Goal: Task Accomplishment & Management: Use online tool/utility

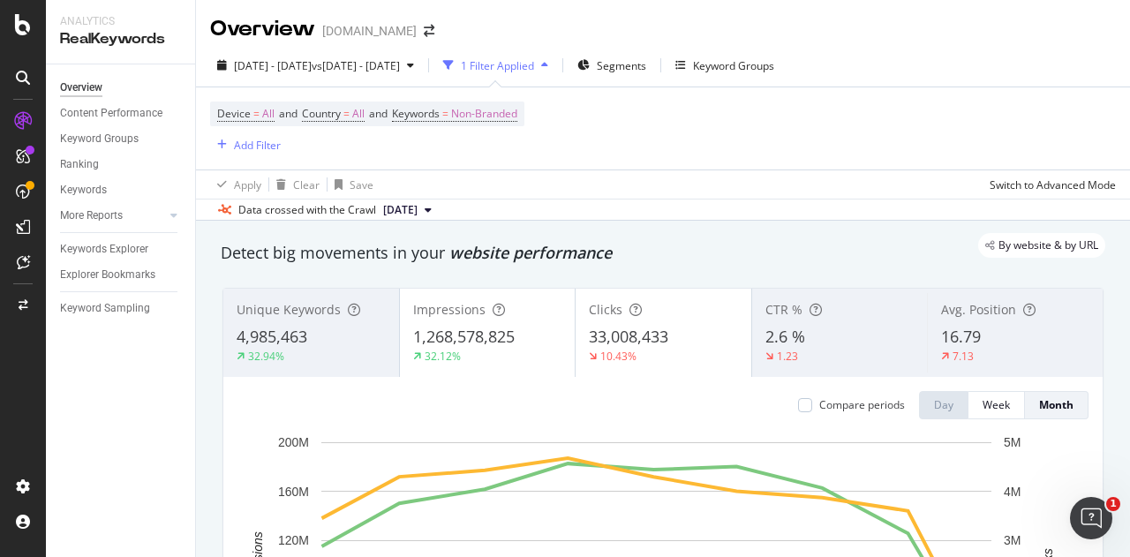
scroll to position [88, 0]
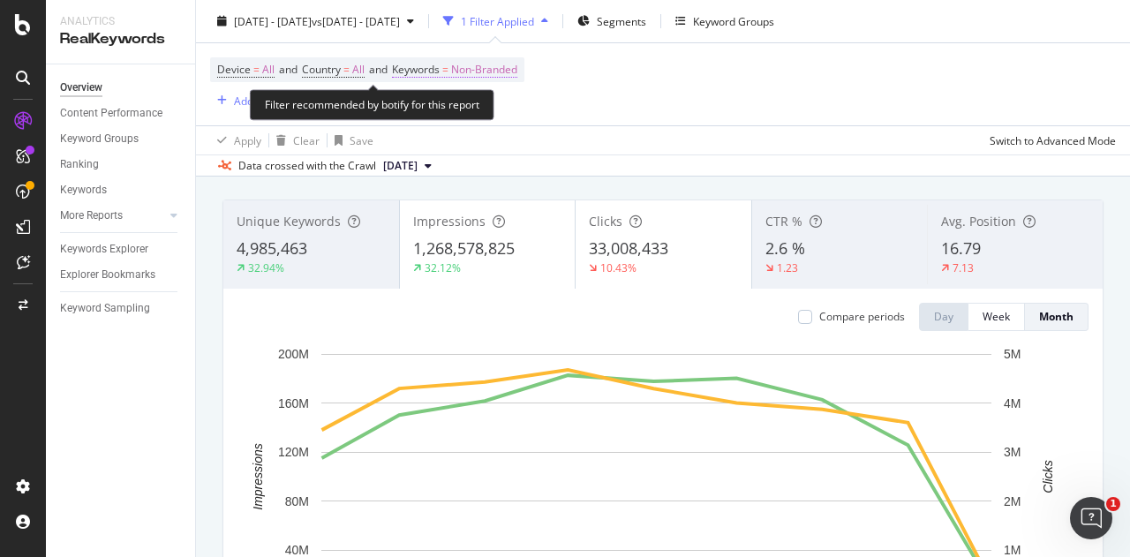
click at [492, 72] on span "Non-Branded" at bounding box center [484, 69] width 66 height 25
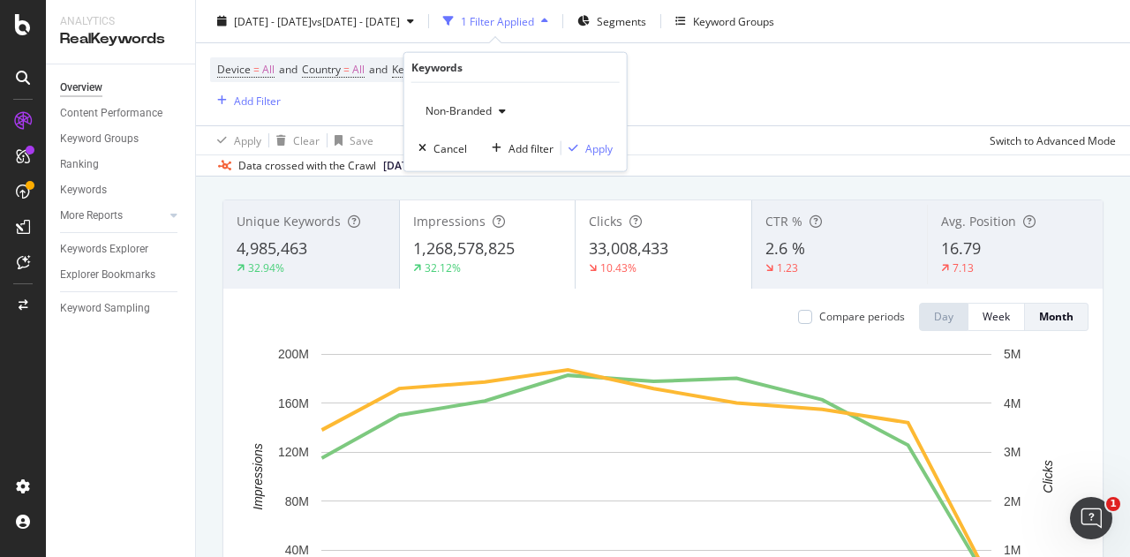
click at [463, 112] on span "Non-Branded" at bounding box center [454, 110] width 73 height 15
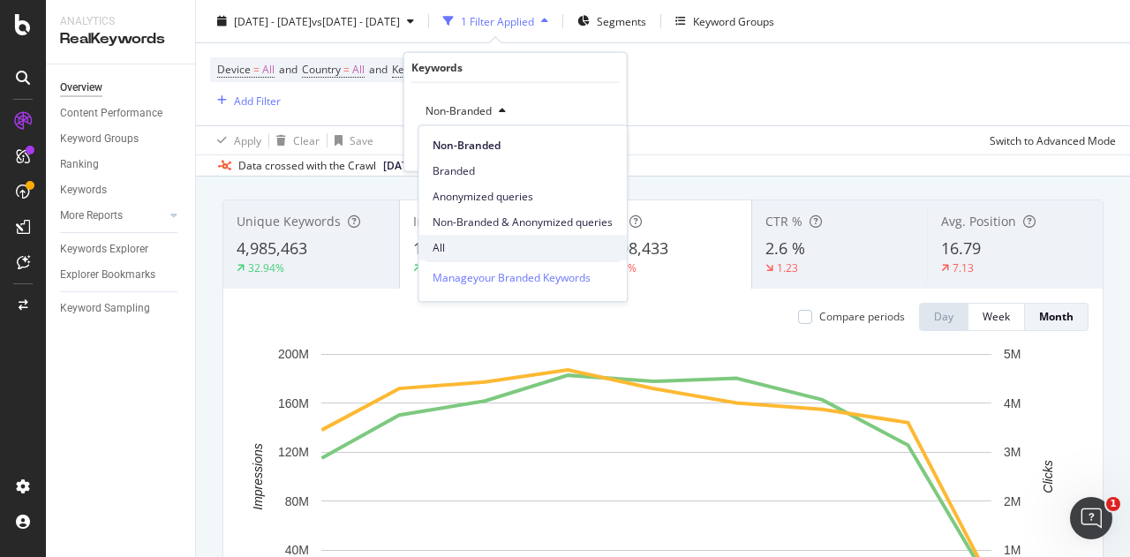
click at [447, 252] on span "All" at bounding box center [522, 248] width 180 height 16
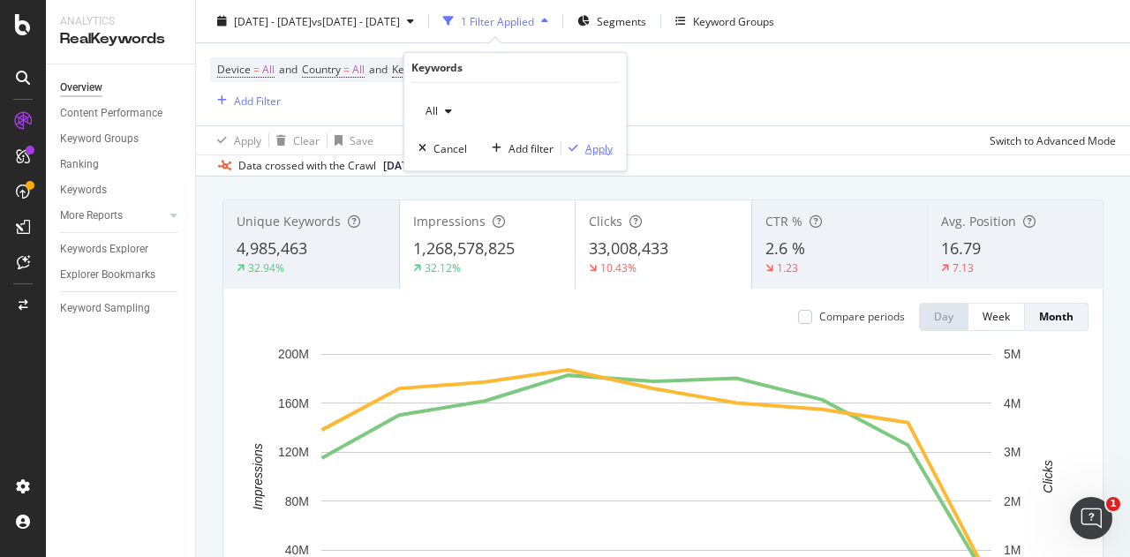
click at [597, 149] on div "Apply" at bounding box center [598, 147] width 27 height 15
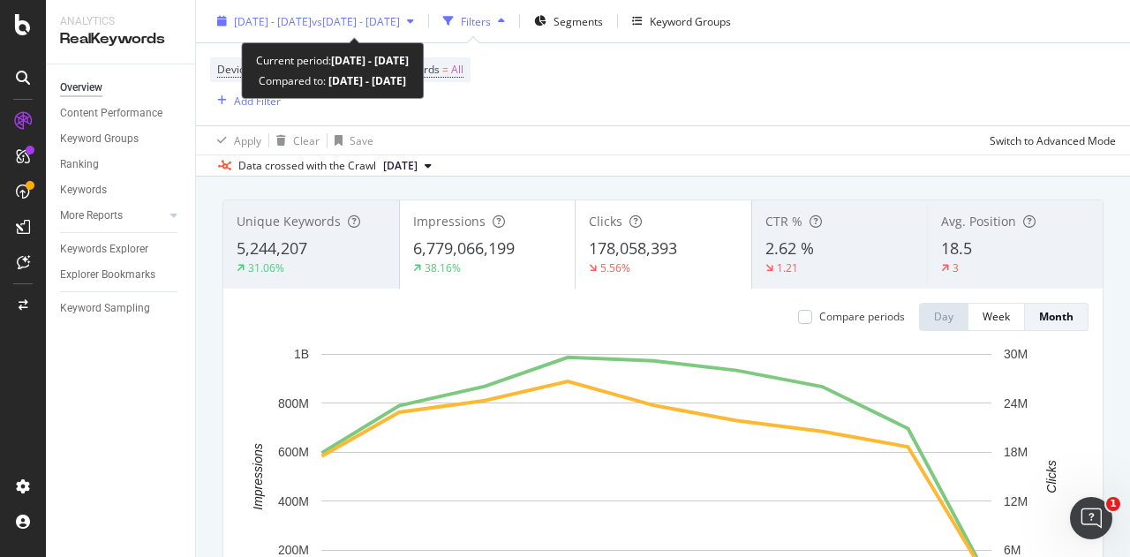
click at [369, 18] on span "vs [DATE] - [DATE]" at bounding box center [356, 20] width 88 height 15
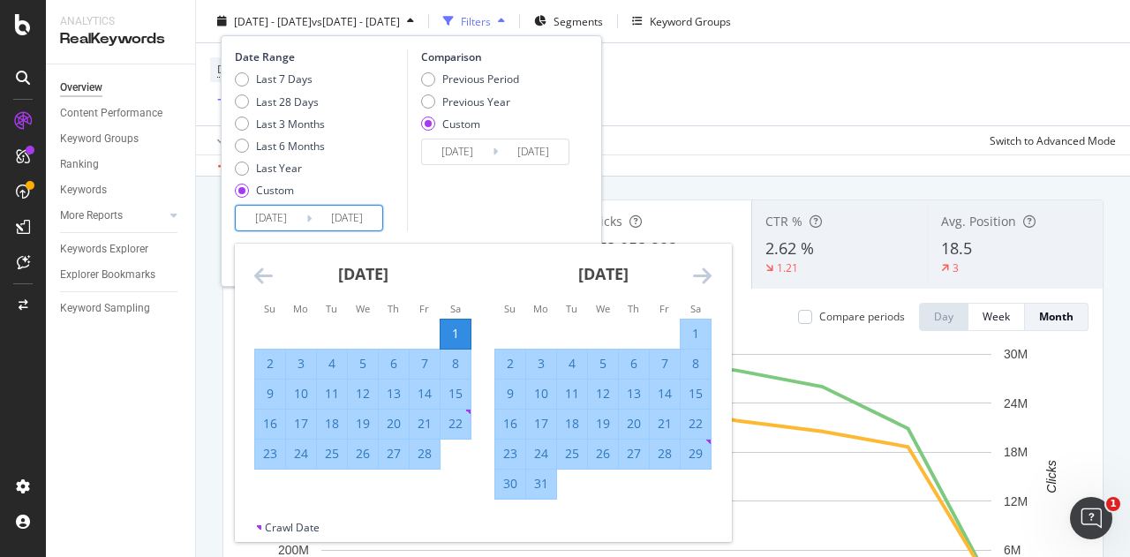
click at [277, 223] on input "[DATE]" at bounding box center [271, 218] width 71 height 25
click at [704, 278] on icon "Move forward to switch to the next month." at bounding box center [702, 275] width 19 height 21
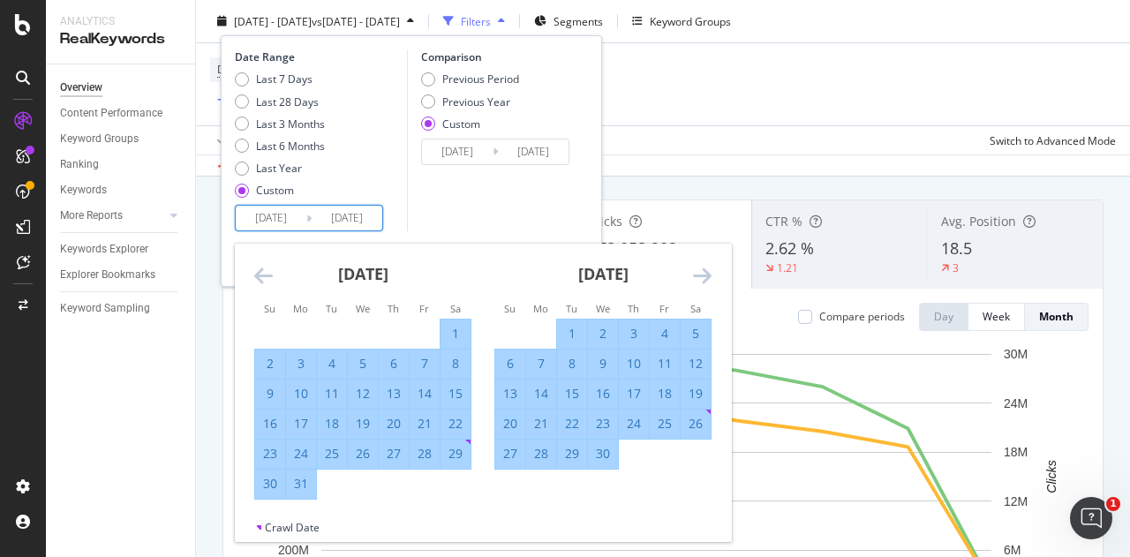
click at [704, 278] on icon "Move forward to switch to the next month." at bounding box center [702, 275] width 19 height 21
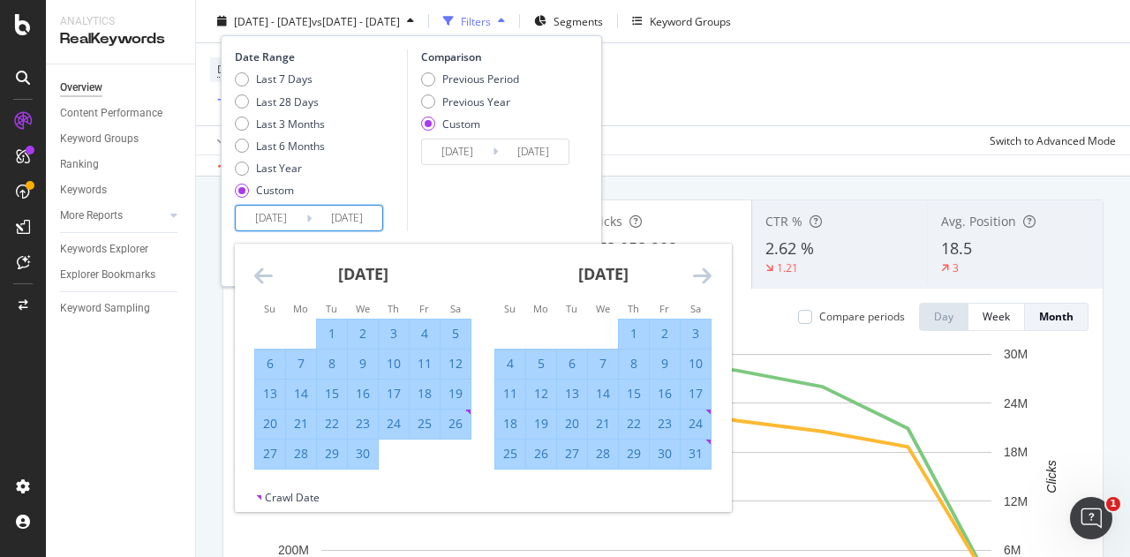
click at [704, 278] on icon "Move forward to switch to the next month." at bounding box center [702, 275] width 19 height 21
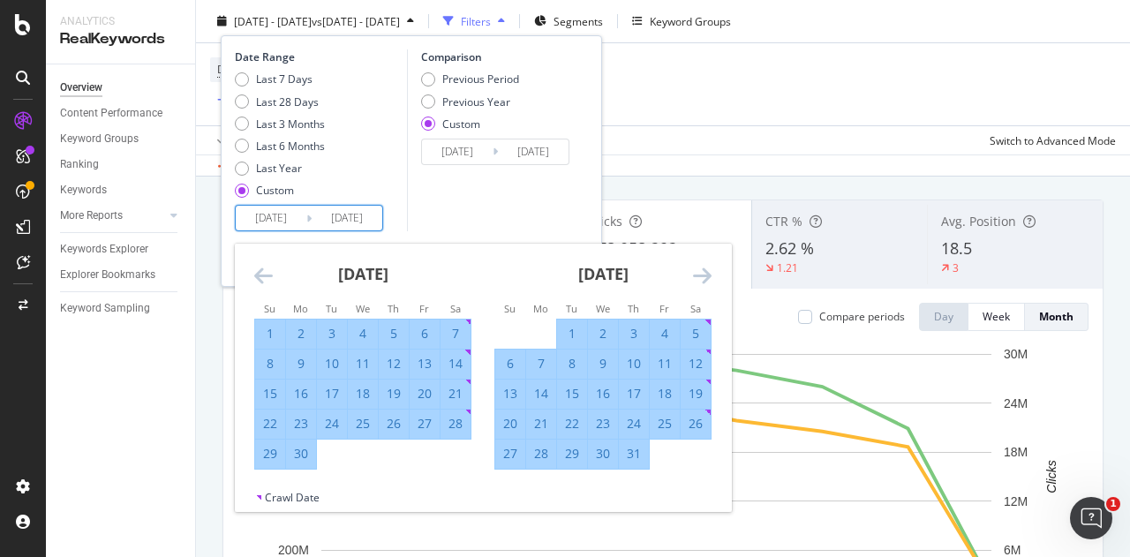
click at [704, 278] on icon "Move forward to switch to the next month." at bounding box center [702, 275] width 19 height 21
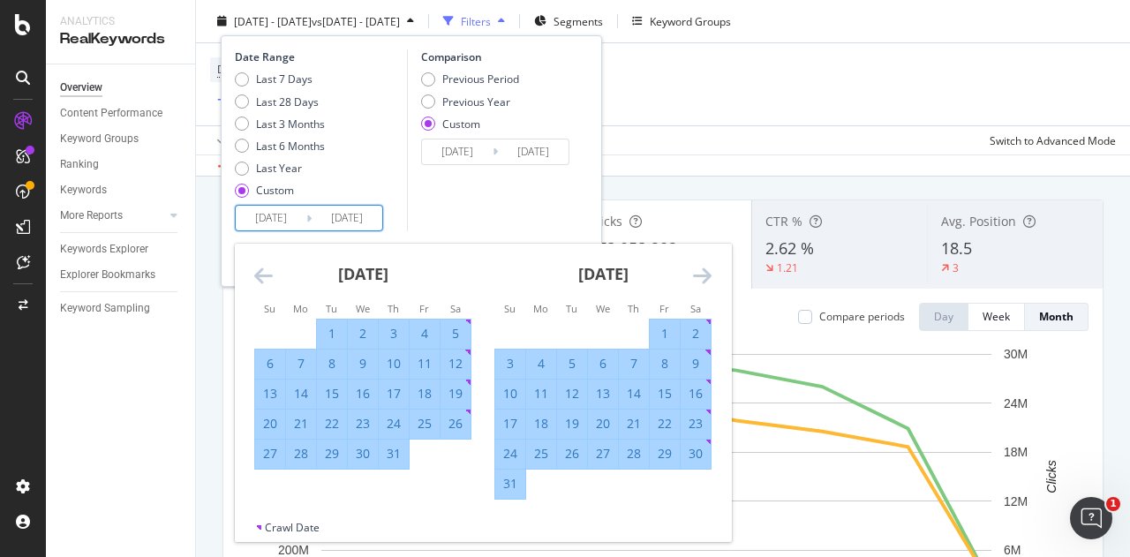
click at [704, 278] on icon "Move forward to switch to the next month." at bounding box center [702, 275] width 19 height 21
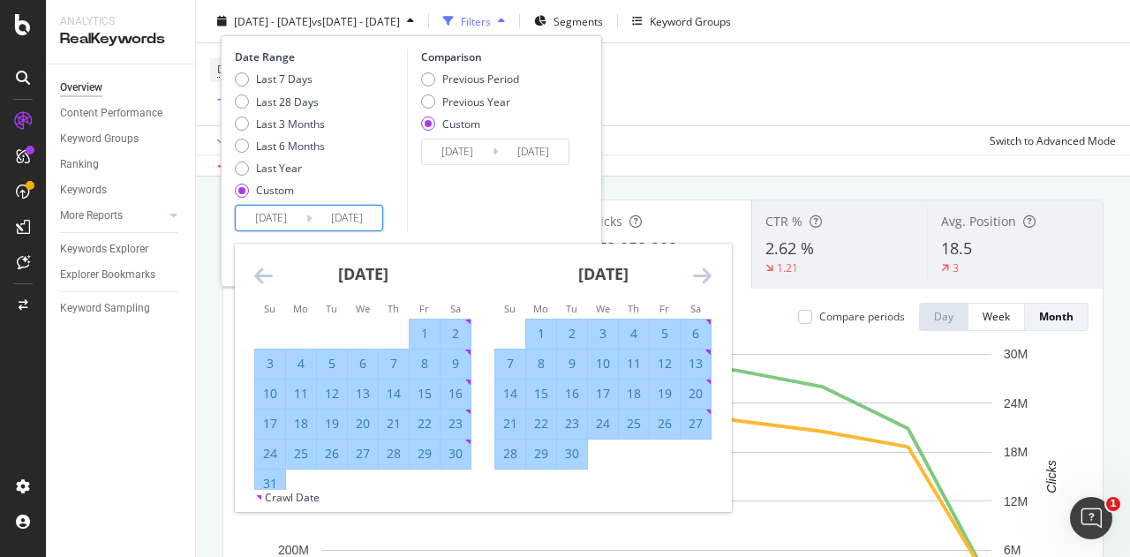
click at [704, 278] on icon "Move forward to switch to the next month." at bounding box center [702, 275] width 19 height 21
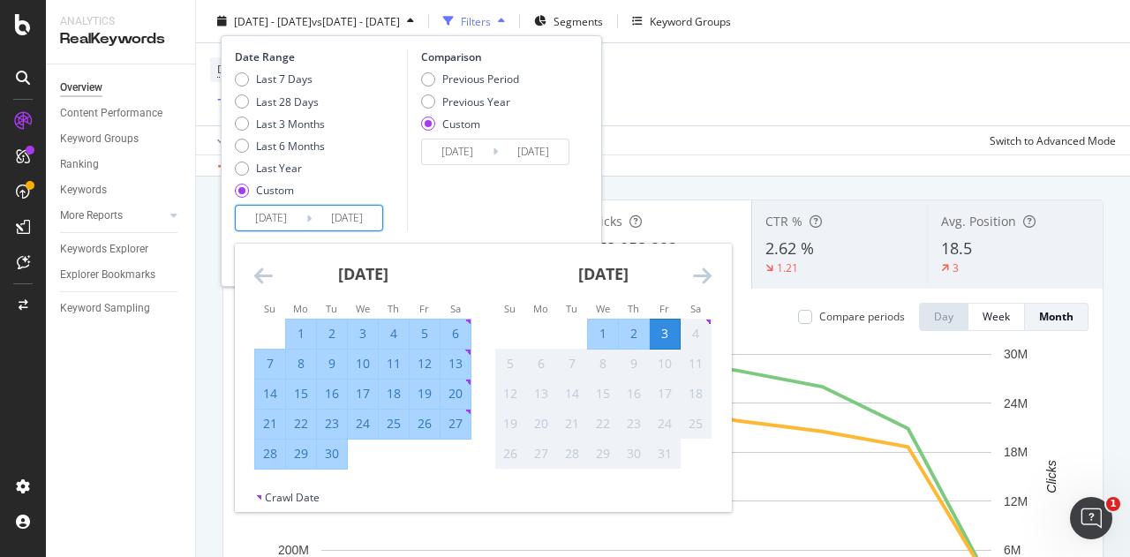
click at [704, 278] on icon "Move forward to switch to the next month." at bounding box center [702, 275] width 19 height 21
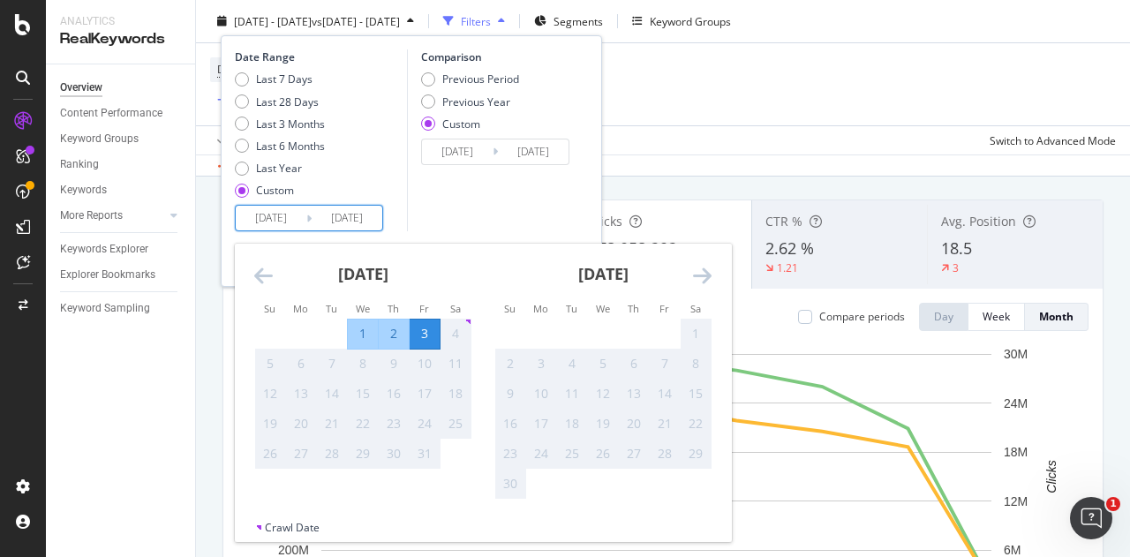
click at [259, 271] on icon "Move backward to switch to the previous month." at bounding box center [263, 275] width 19 height 21
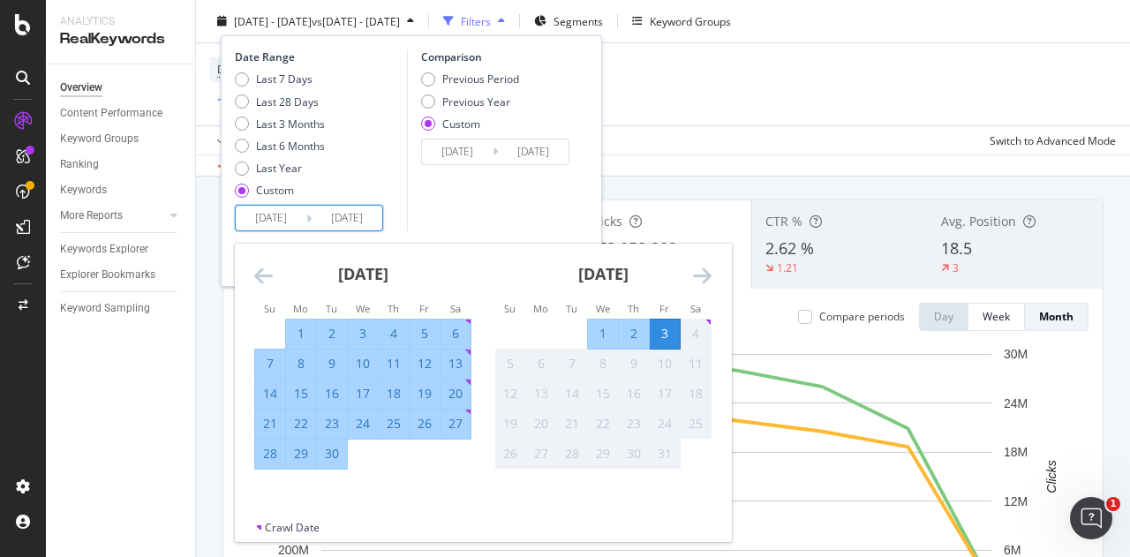
click at [462, 420] on div "27" at bounding box center [455, 424] width 30 height 18
type input "[DATE]"
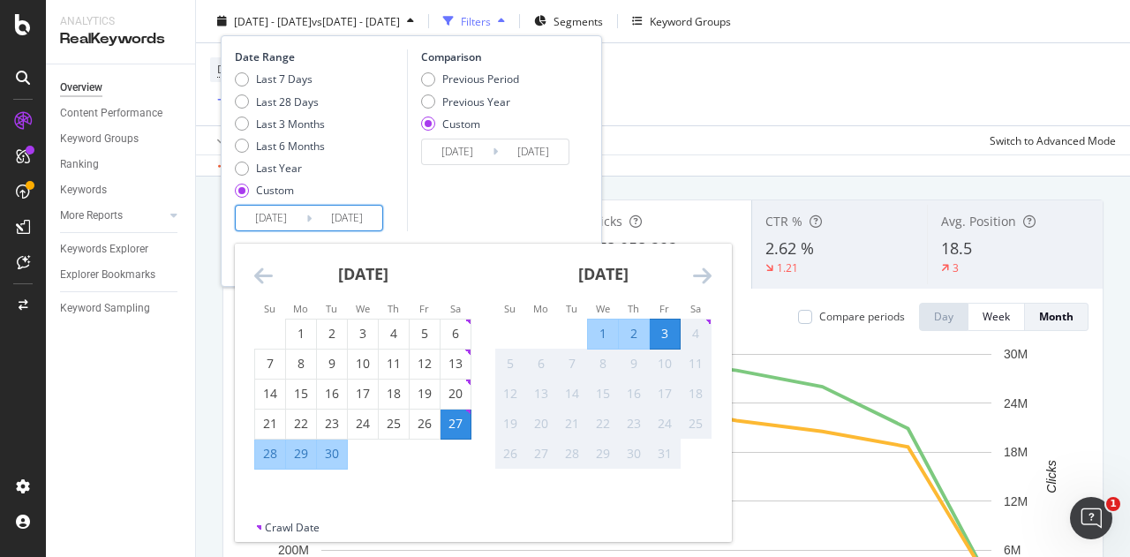
click at [660, 327] on div "3" at bounding box center [665, 334] width 30 height 18
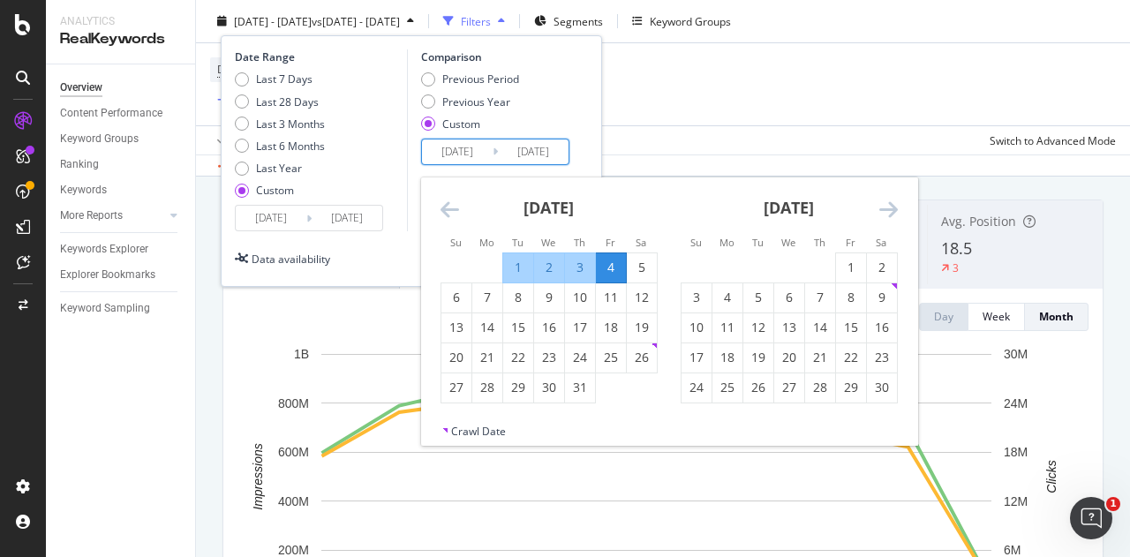
click at [470, 146] on input "[DATE]" at bounding box center [457, 151] width 71 height 25
click at [450, 195] on div "[DATE]" at bounding box center [548, 214] width 217 height 75
click at [448, 204] on icon "Move backward to switch to the previous month." at bounding box center [449, 209] width 19 height 21
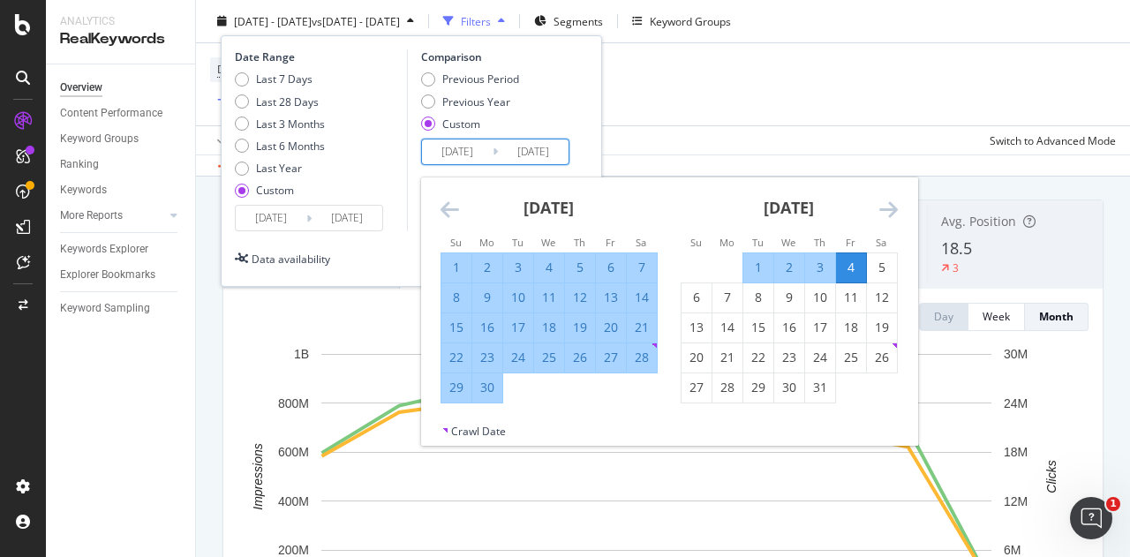
click at [636, 355] on div "28" at bounding box center [642, 358] width 30 height 18
type input "[DATE]"
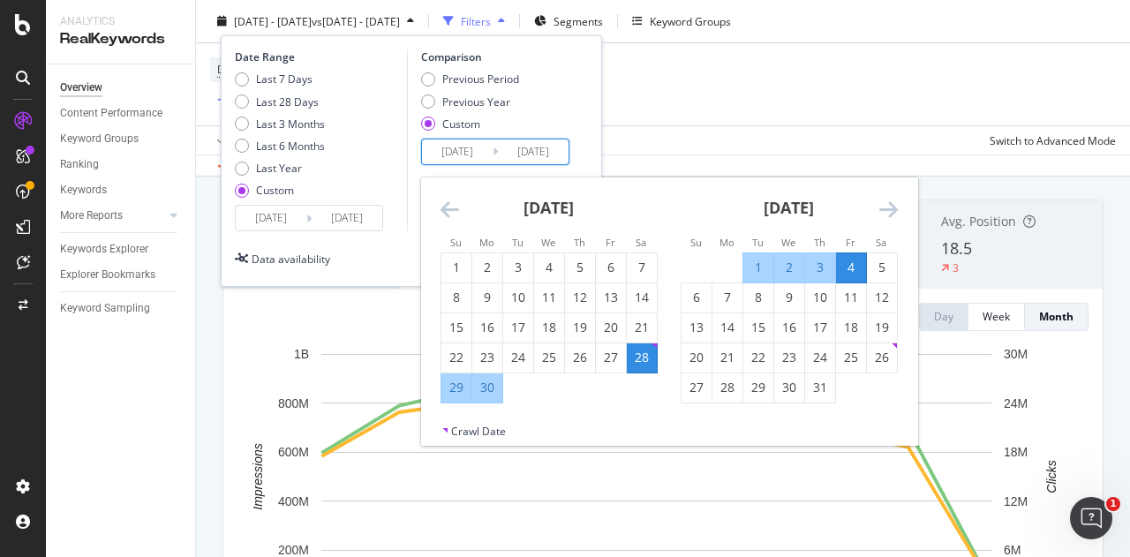
click at [856, 264] on div "4" at bounding box center [851, 268] width 30 height 18
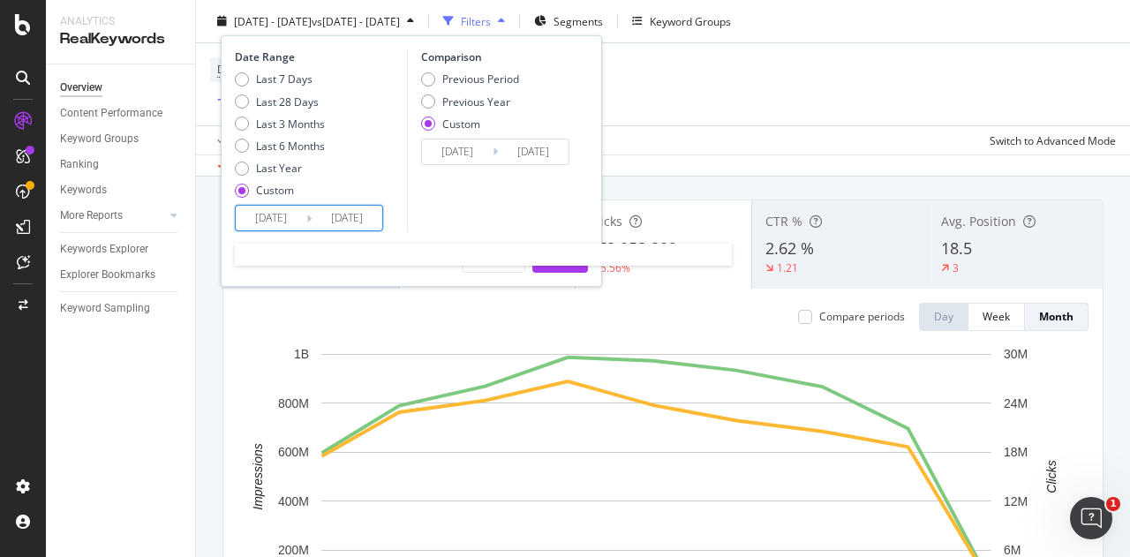
click at [296, 222] on input "[DATE]" at bounding box center [271, 218] width 71 height 25
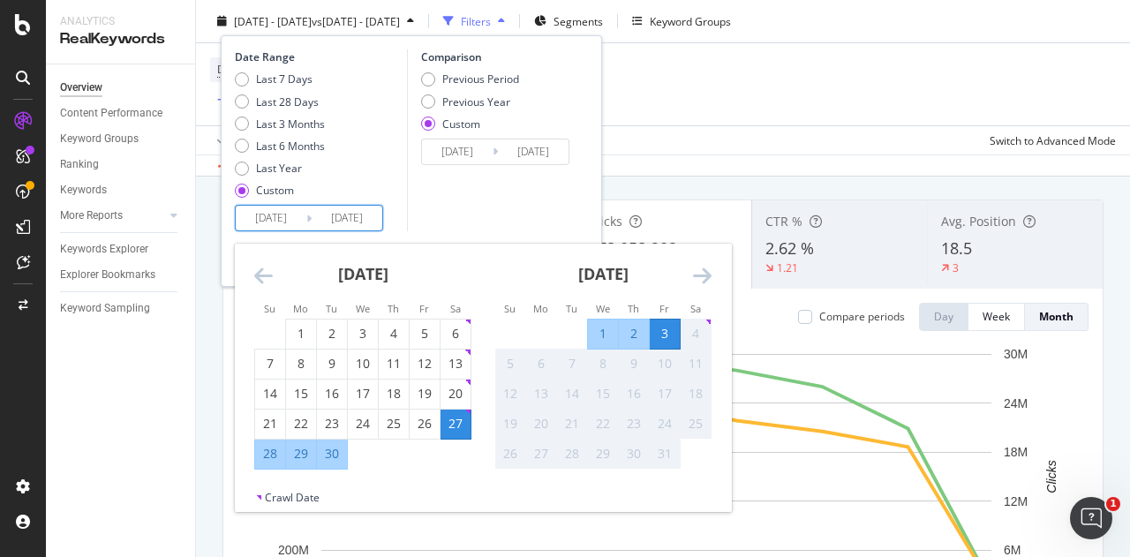
click at [458, 213] on div "Comparison Previous Period Previous Year Custom [DATE] Navigate forward to inte…" at bounding box center [491, 140] width 168 height 182
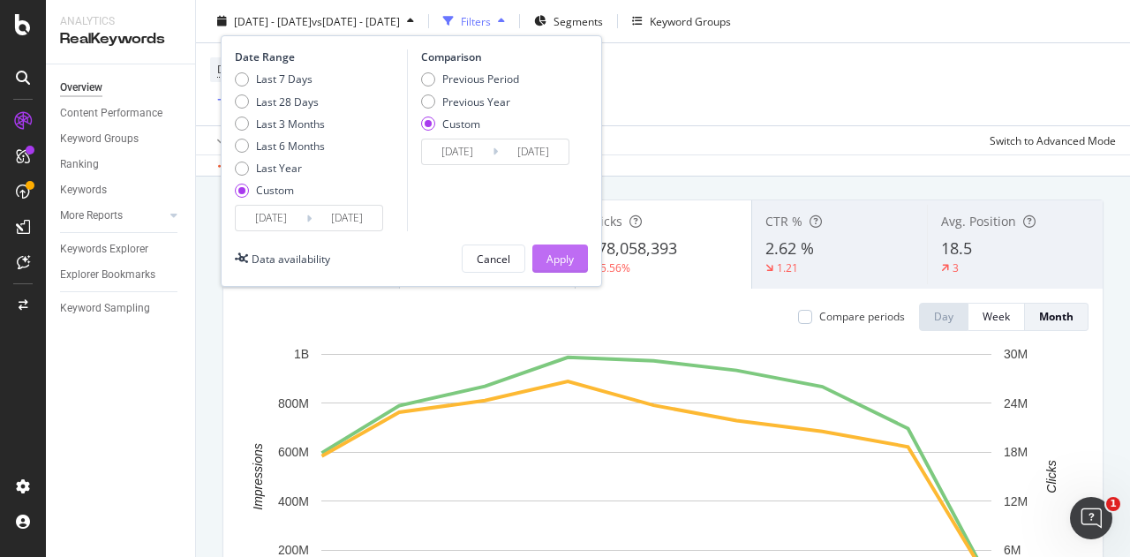
click at [557, 258] on div "Apply" at bounding box center [559, 258] width 27 height 15
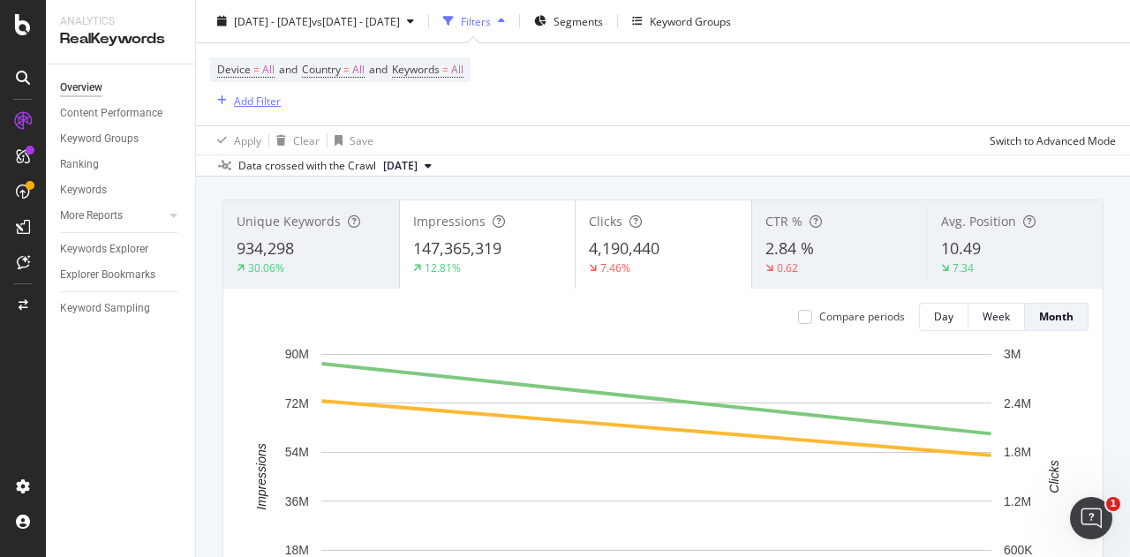
click at [253, 102] on div "Add Filter" at bounding box center [257, 100] width 47 height 15
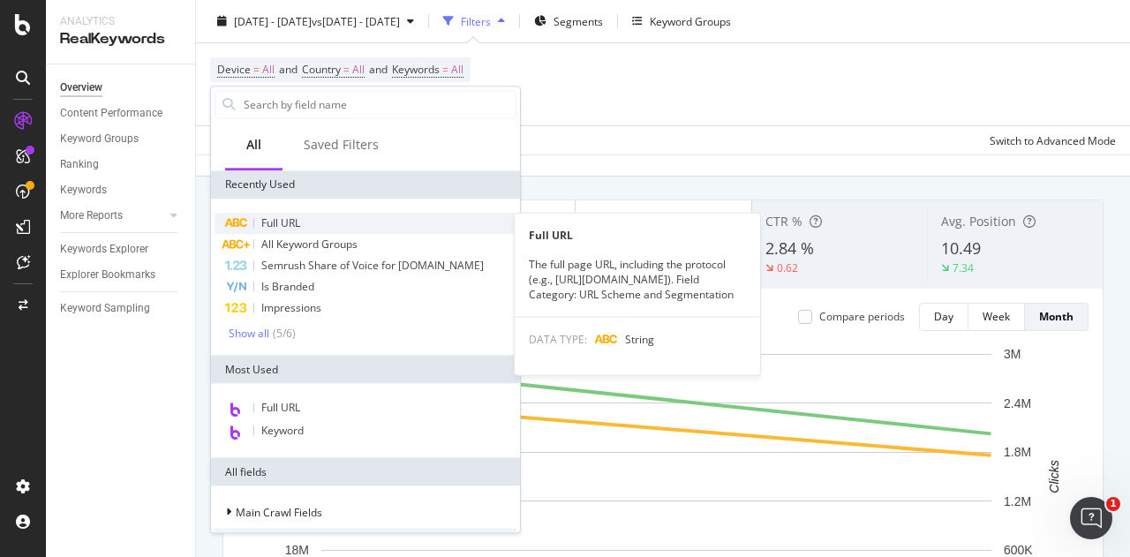
click at [295, 220] on span "Full URL" at bounding box center [280, 222] width 39 height 15
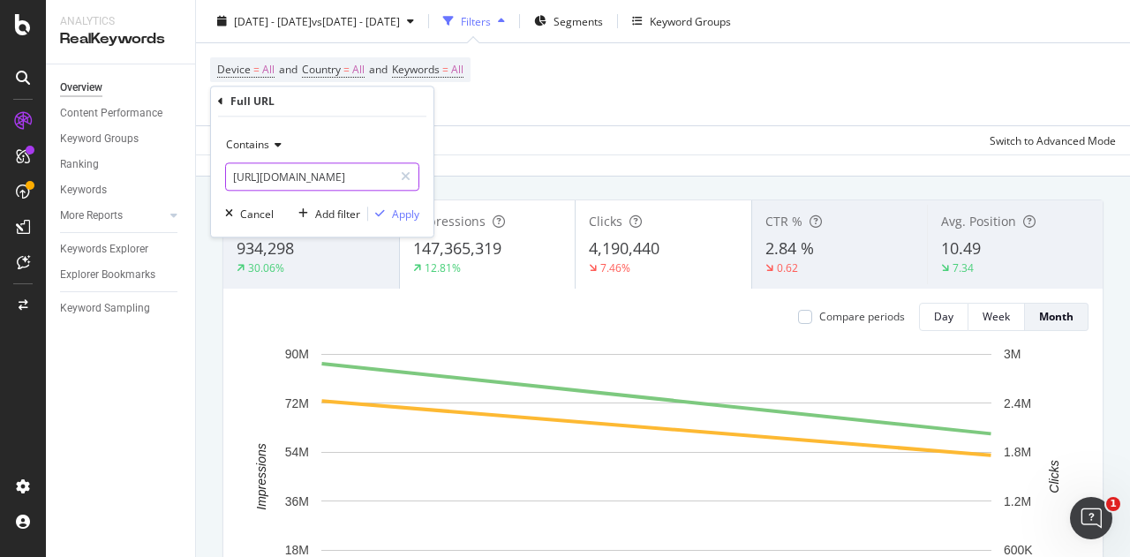
click at [350, 174] on input "[URL][DOMAIN_NAME]" at bounding box center [309, 176] width 167 height 28
type input "/store/"
click at [394, 218] on div "Apply" at bounding box center [405, 214] width 27 height 15
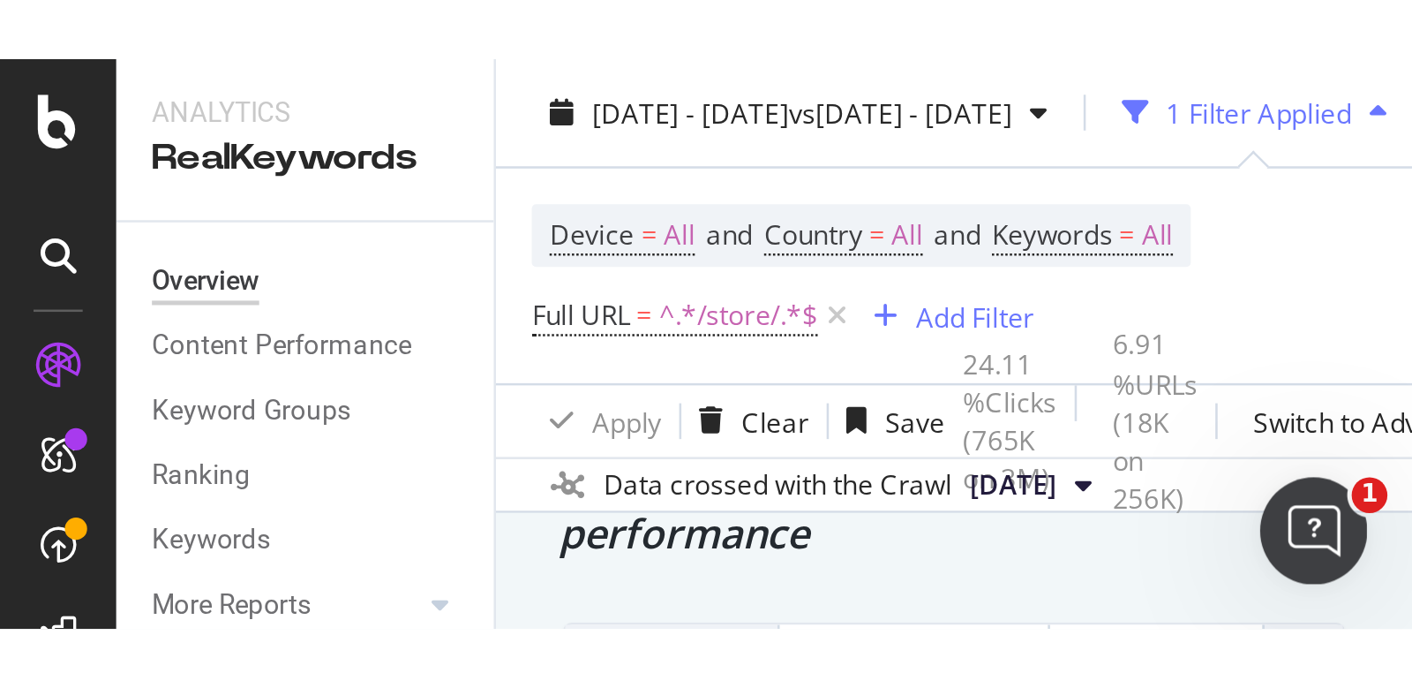
scroll to position [91, 0]
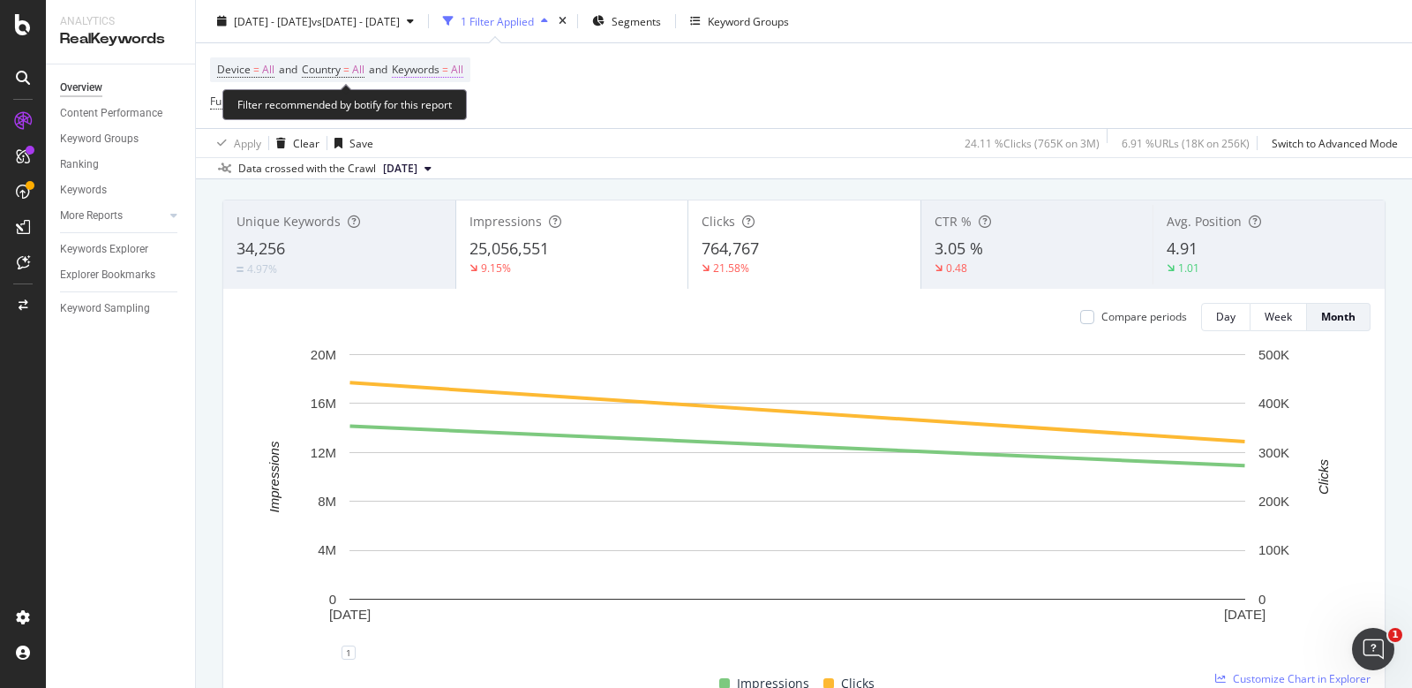
click at [463, 75] on span "All" at bounding box center [457, 69] width 12 height 25
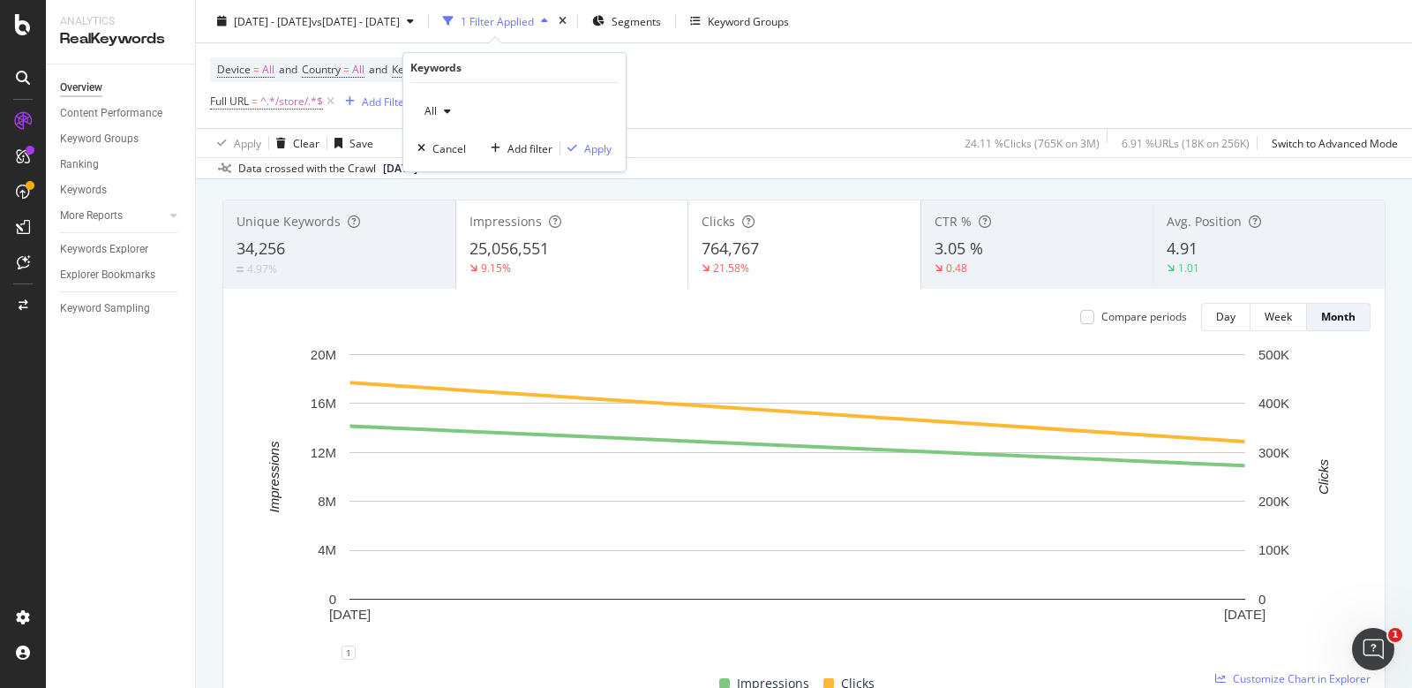
click at [453, 107] on div "button" at bounding box center [447, 111] width 21 height 11
click at [442, 162] on div "Branded" at bounding box center [522, 172] width 208 height 26
click at [603, 152] on div "Apply" at bounding box center [597, 148] width 27 height 15
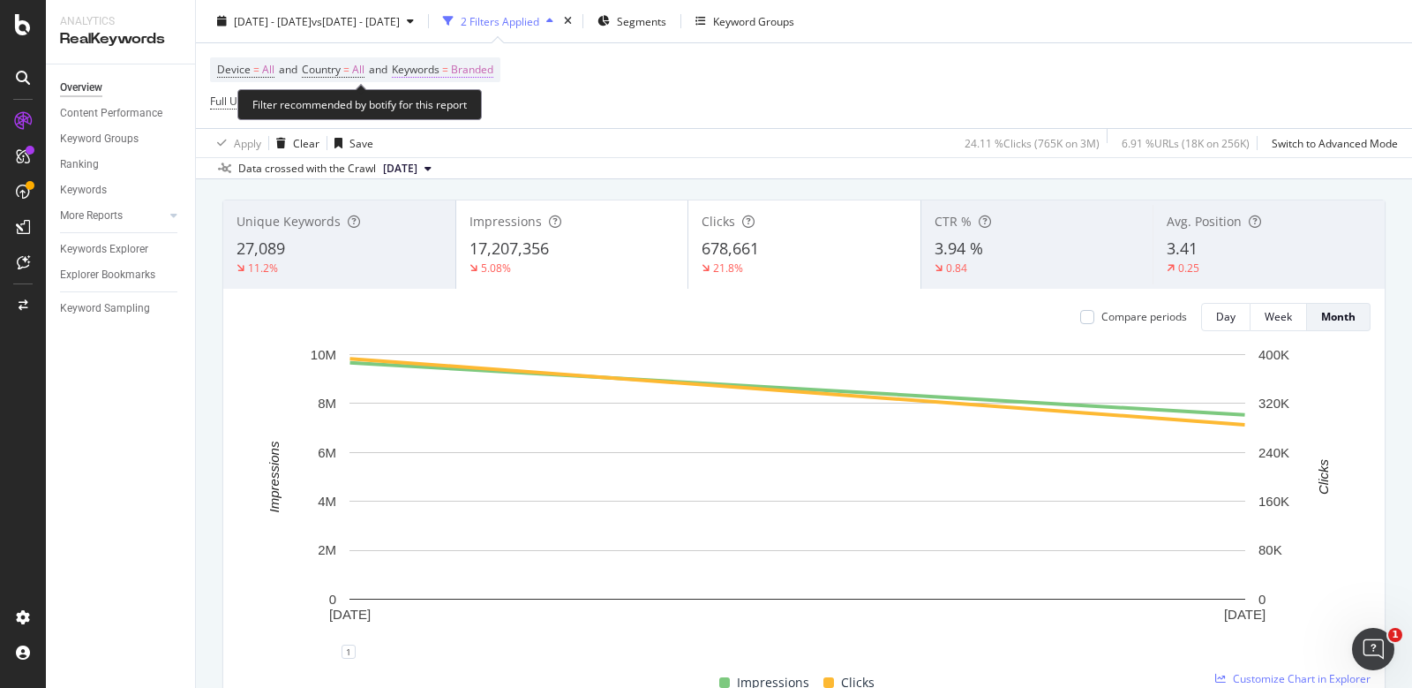
click at [480, 69] on span "Branded" at bounding box center [472, 69] width 42 height 25
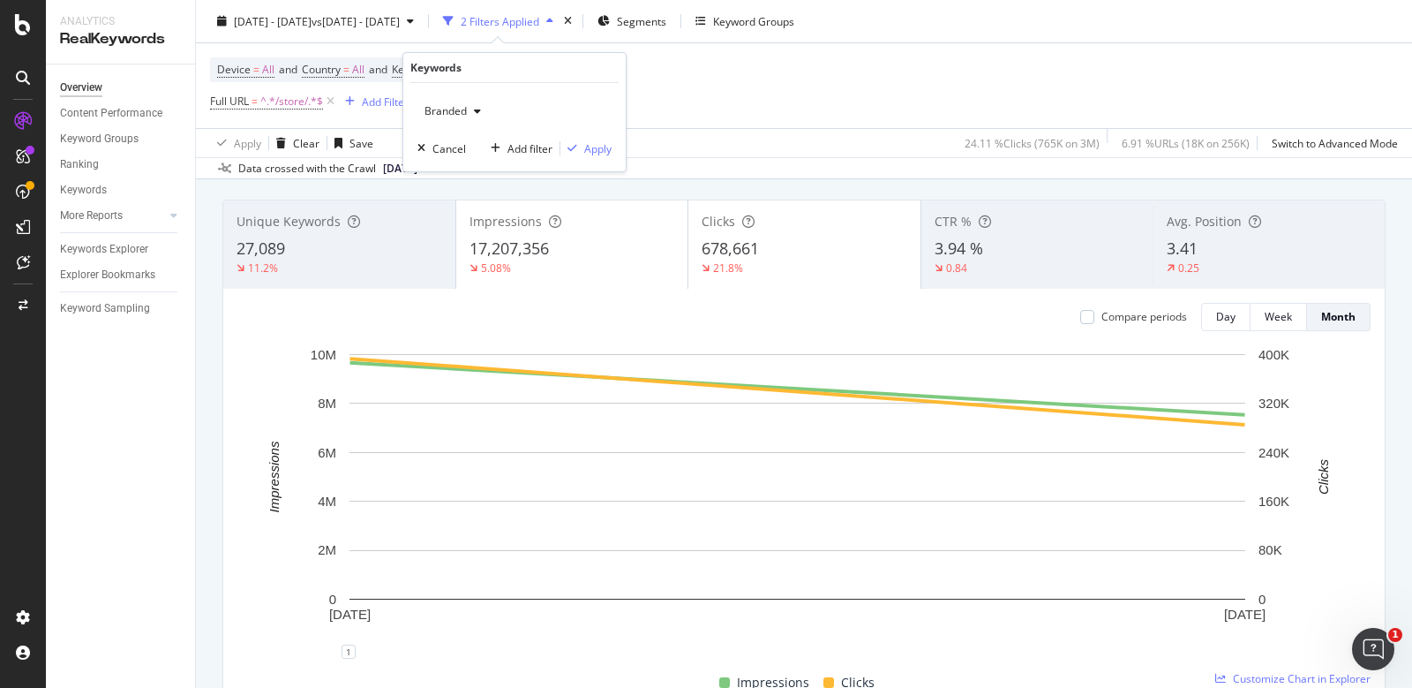
click at [462, 108] on span "Branded" at bounding box center [441, 110] width 49 height 15
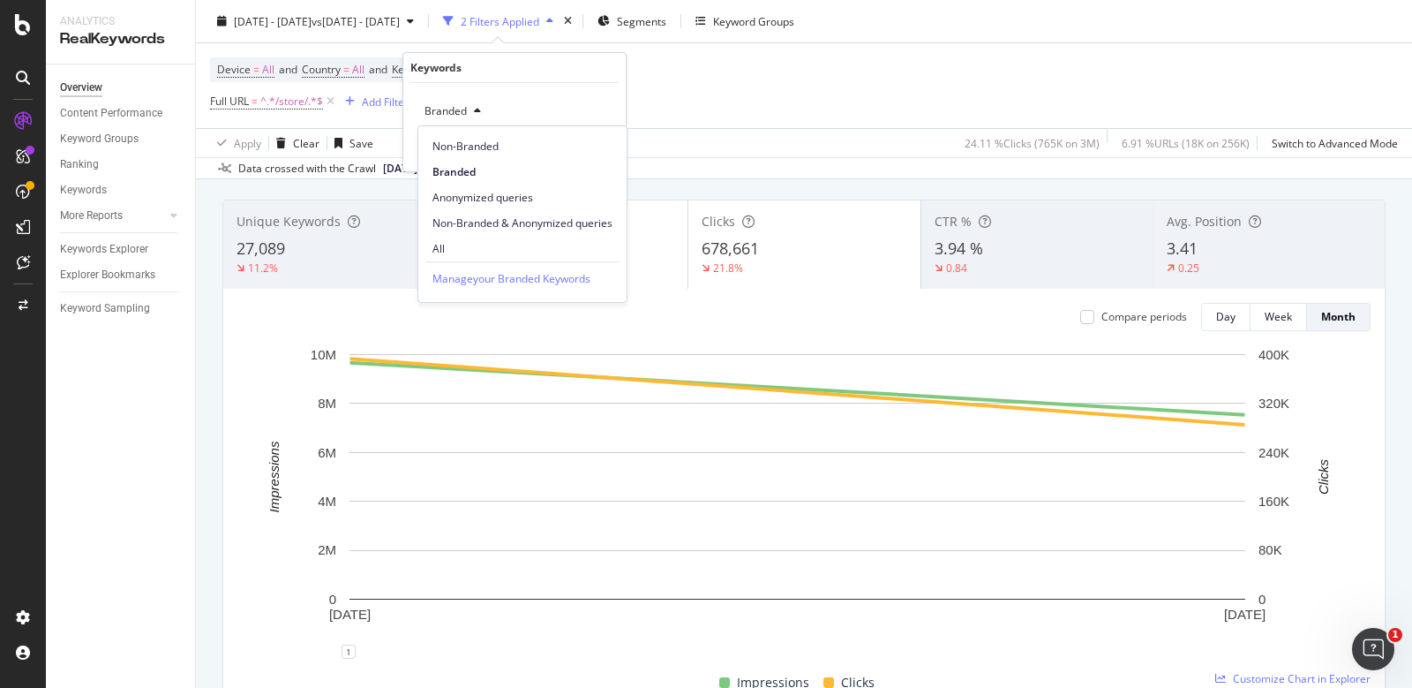
click at [467, 131] on div "Non-Branded" at bounding box center [522, 142] width 208 height 33
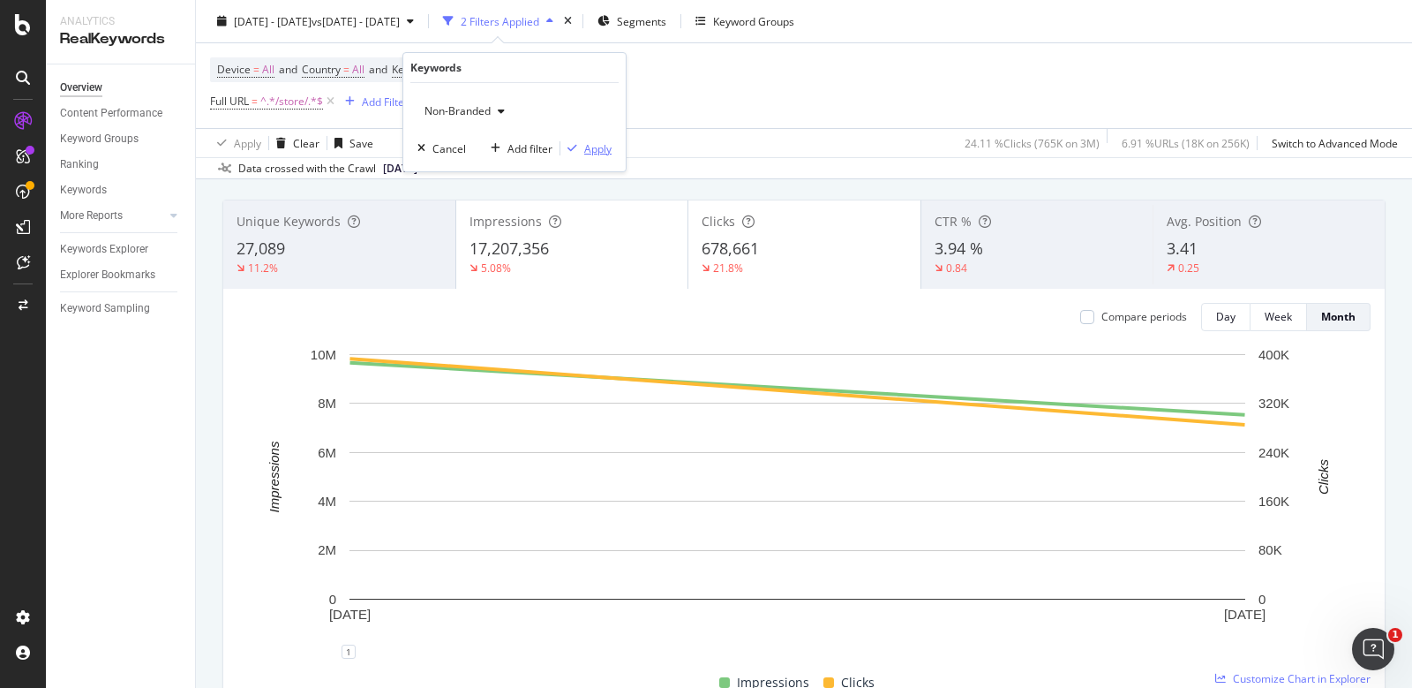
click at [590, 153] on div "Apply" at bounding box center [597, 148] width 27 height 15
